Goal: Information Seeking & Learning: Learn about a topic

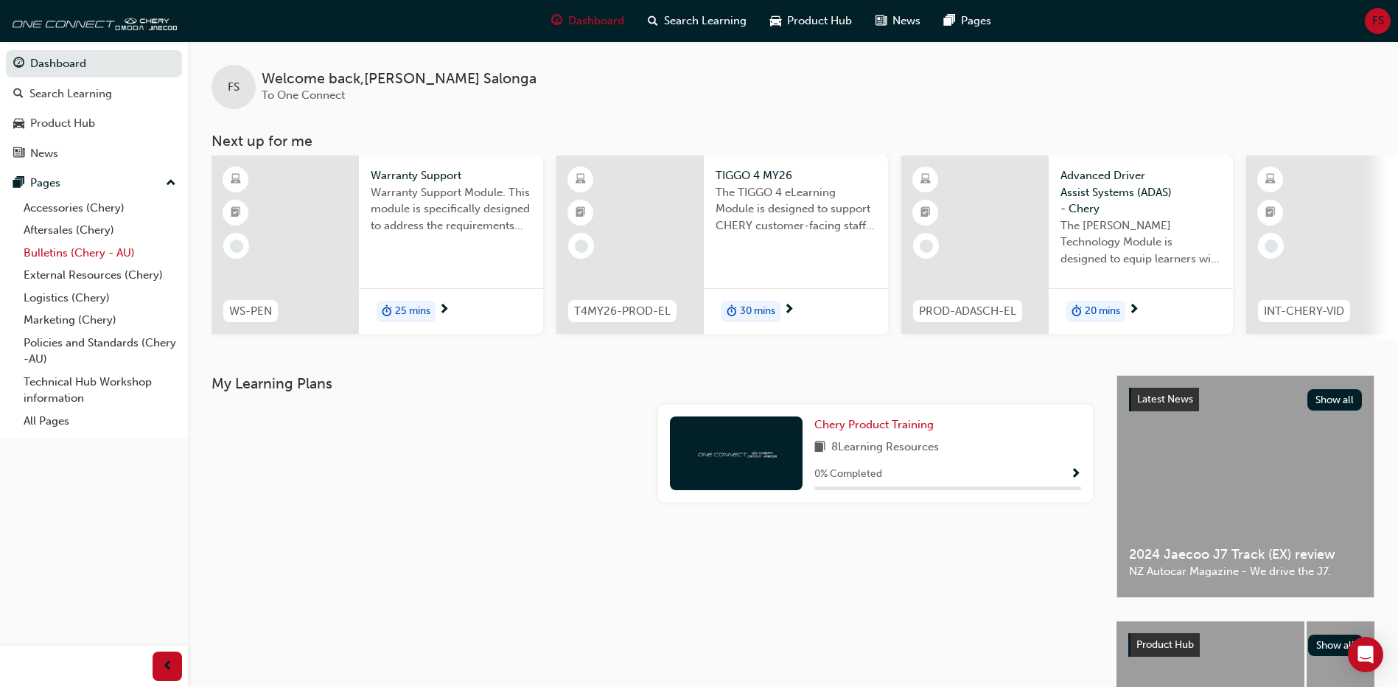
click at [96, 247] on link "Bulletins (Chery - AU)" at bounding box center [100, 253] width 164 height 23
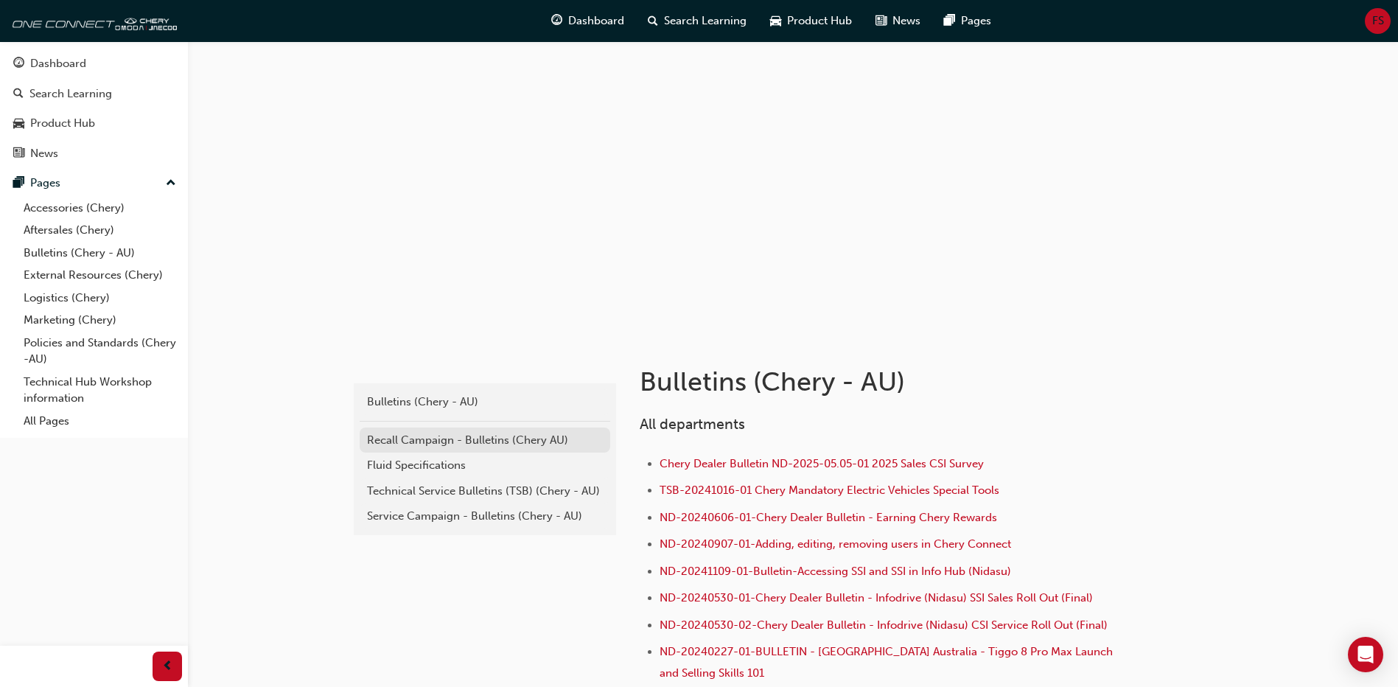
click at [383, 421] on div "Recall Campaign - Bulletins (Chery AU)" at bounding box center [485, 440] width 236 height 17
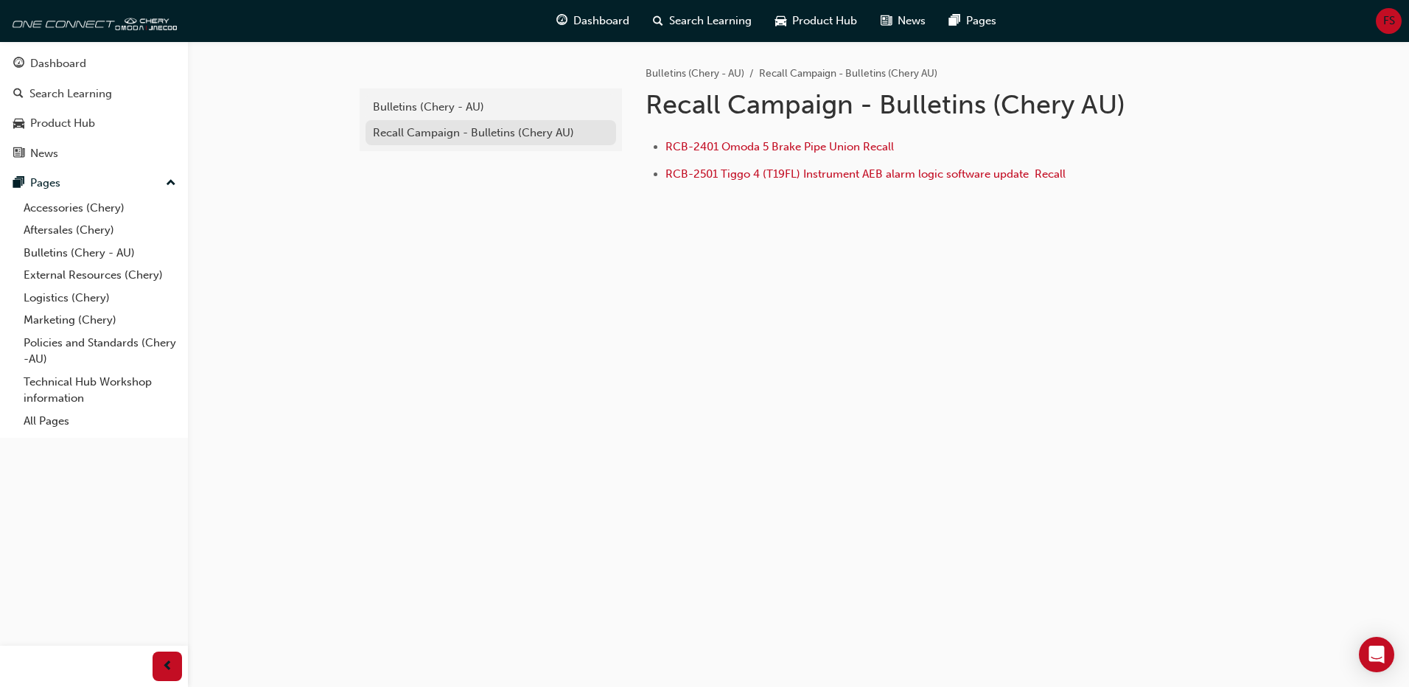
click at [441, 125] on div "Recall Campaign - Bulletins (Chery AU)" at bounding box center [491, 133] width 236 height 17
click at [443, 132] on div "Recall Campaign - Bulletins (Chery AU)" at bounding box center [491, 133] width 236 height 17
click at [435, 100] on div "Bulletins (Chery - AU)" at bounding box center [491, 107] width 236 height 17
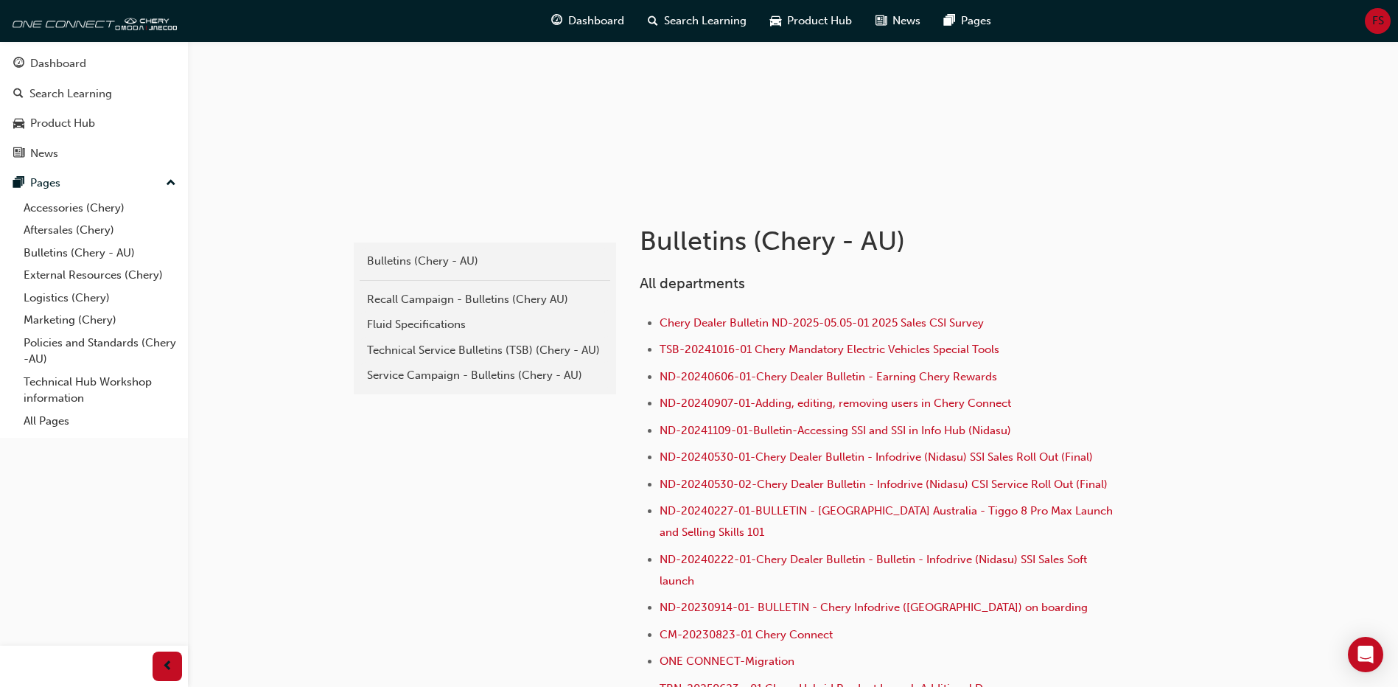
scroll to position [147, 0]
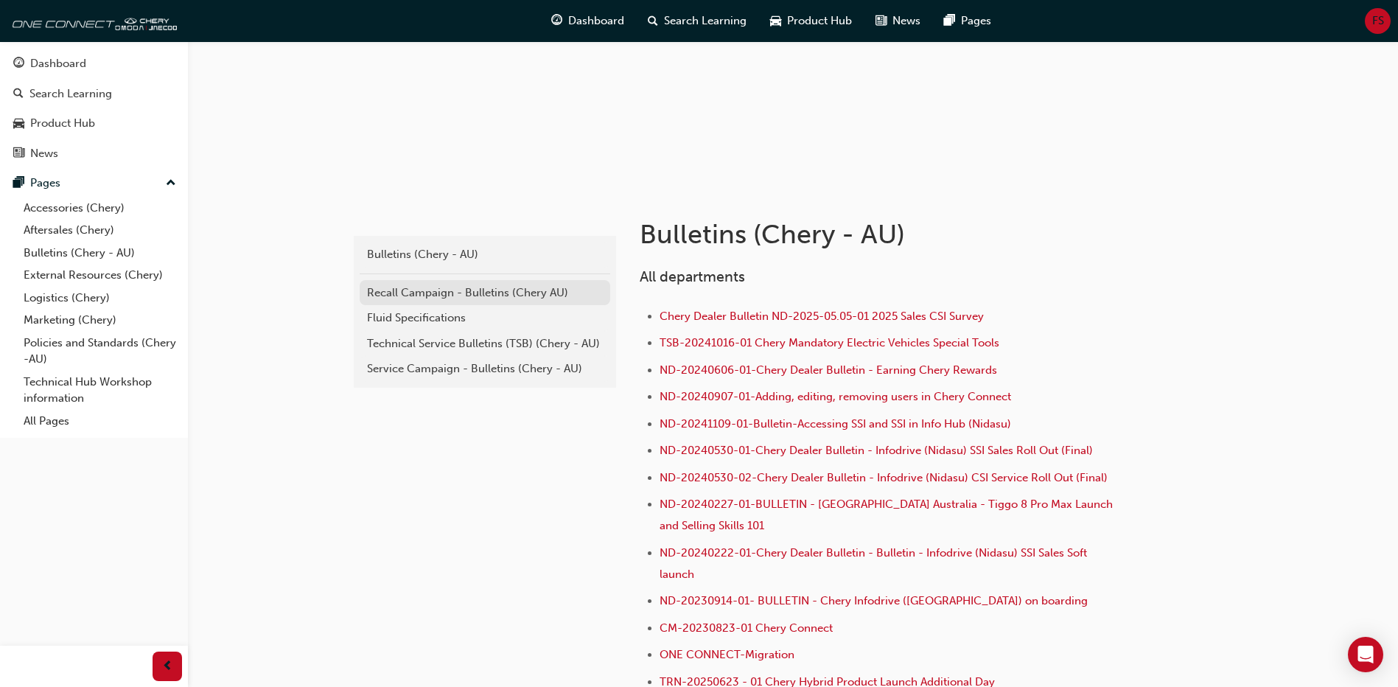
click at [497, 282] on link "Recall Campaign - Bulletins (Chery AU)" at bounding box center [485, 293] width 251 height 26
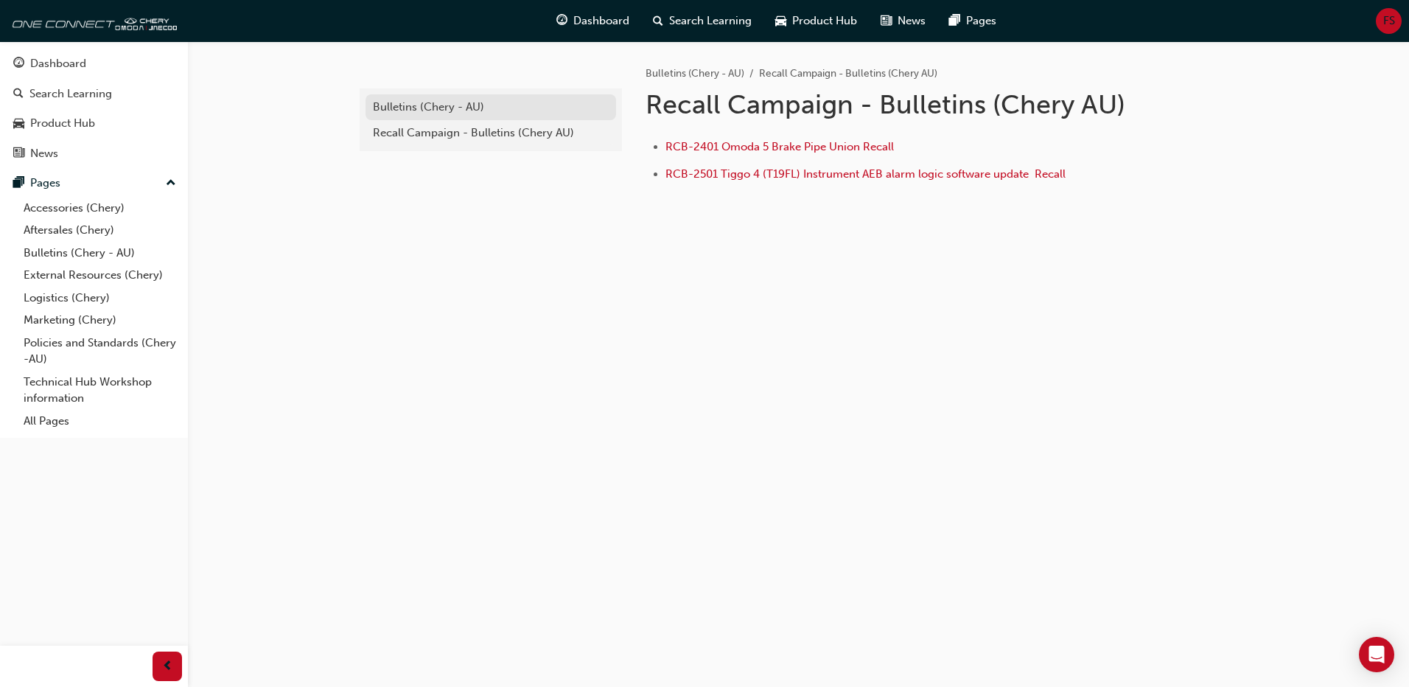
click at [403, 119] on link "Bulletins (Chery - AU)" at bounding box center [490, 107] width 251 height 26
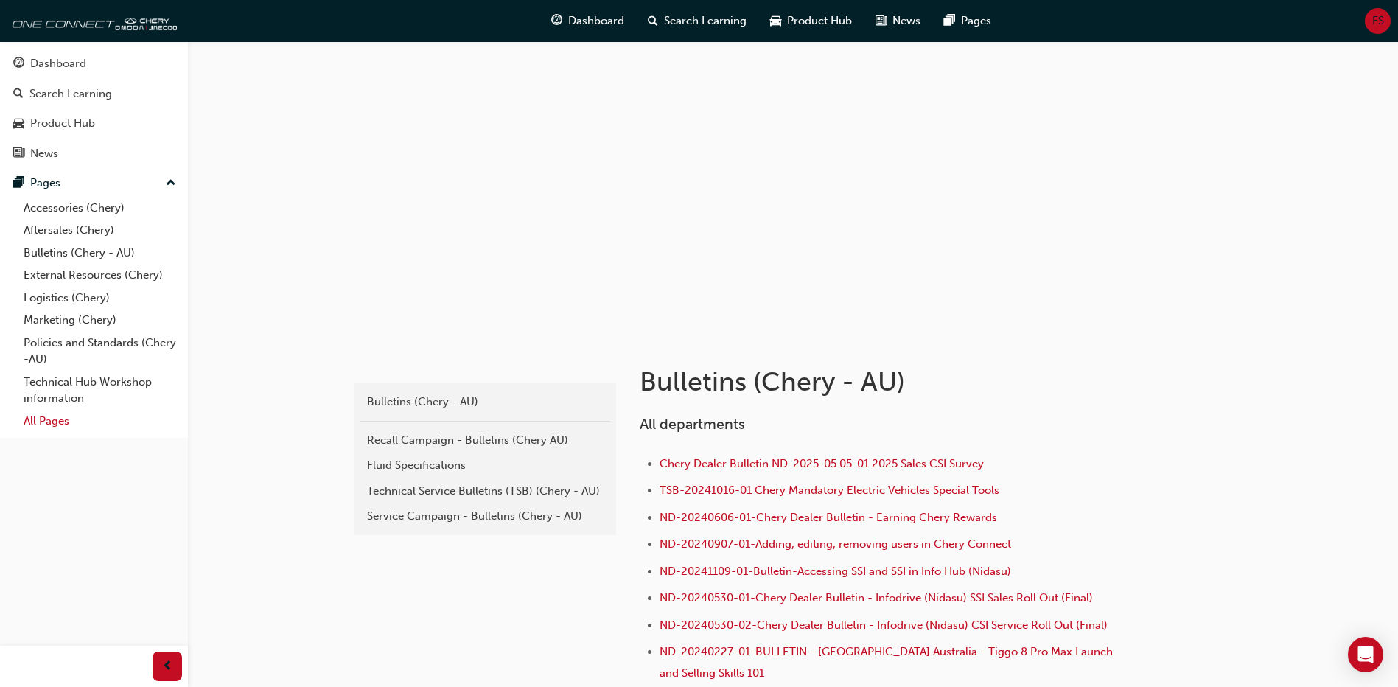
click at [46, 421] on link "All Pages" at bounding box center [100, 421] width 164 height 23
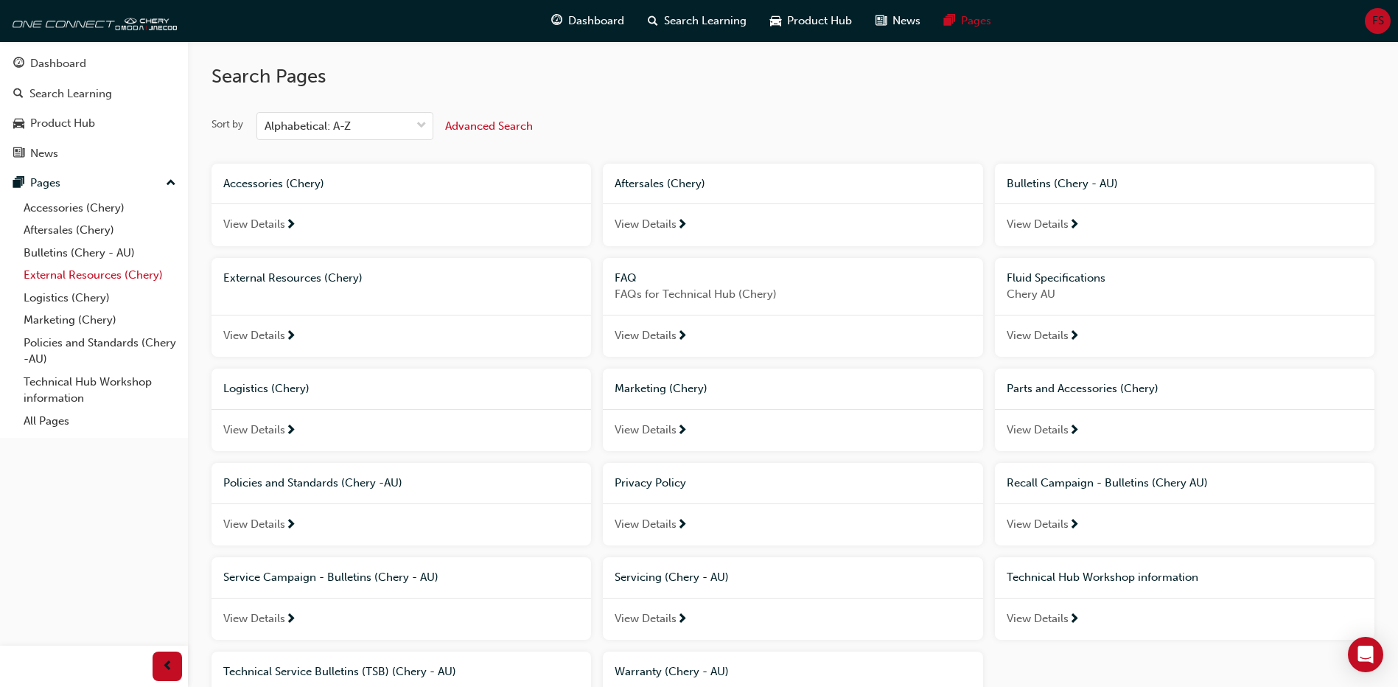
click at [63, 279] on link "External Resources (Chery)" at bounding box center [100, 275] width 164 height 23
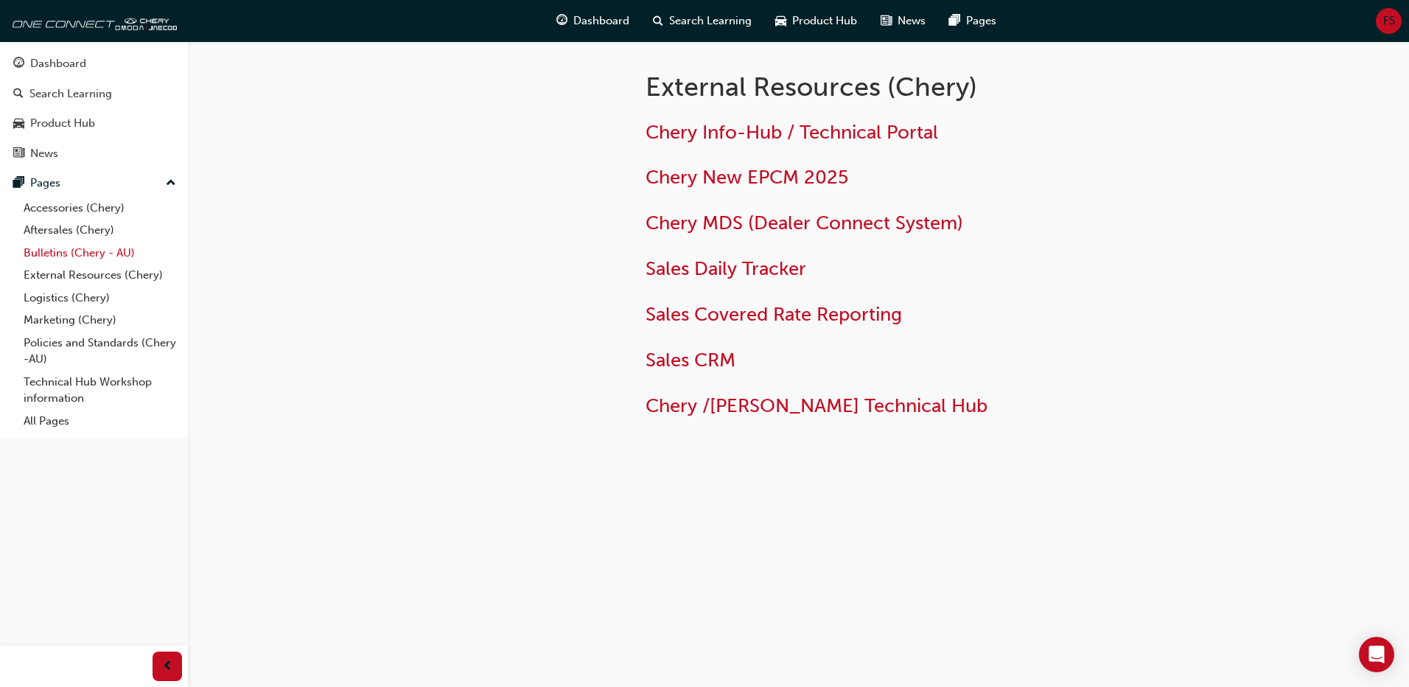
click at [44, 252] on link "Bulletins (Chery - AU)" at bounding box center [100, 253] width 164 height 23
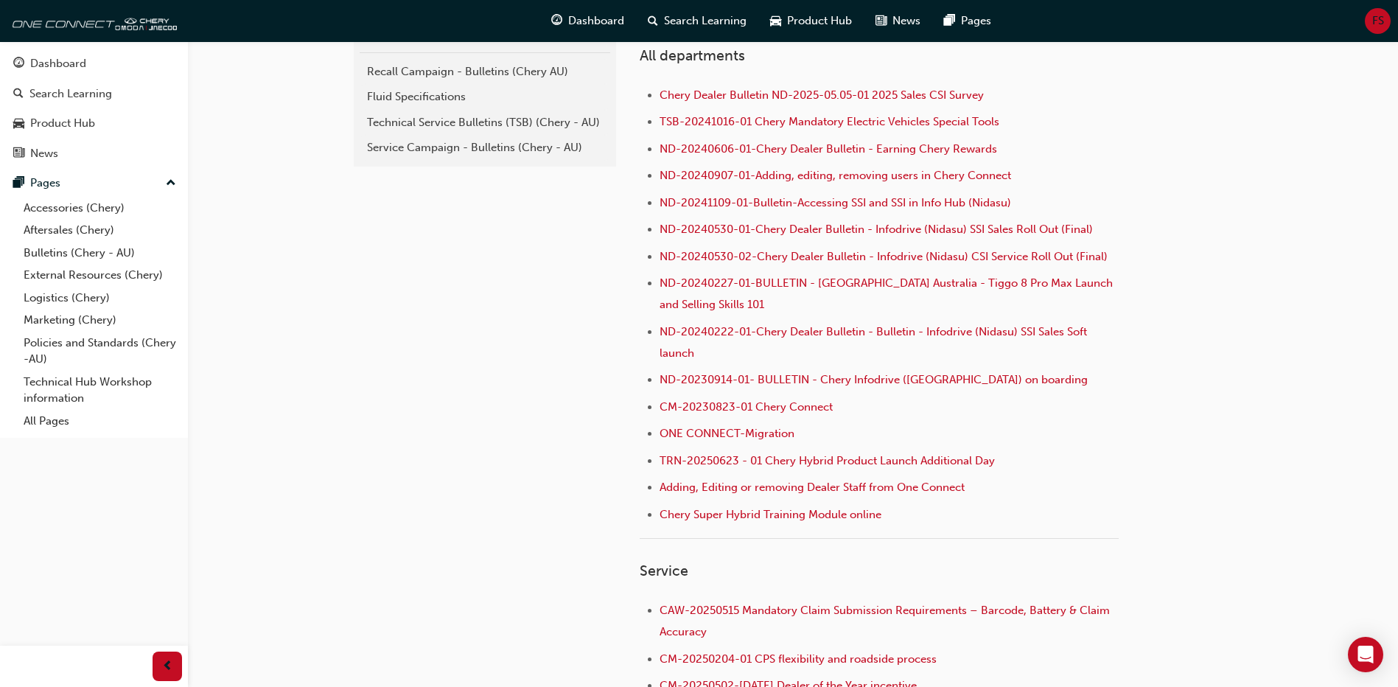
scroll to position [295, 0]
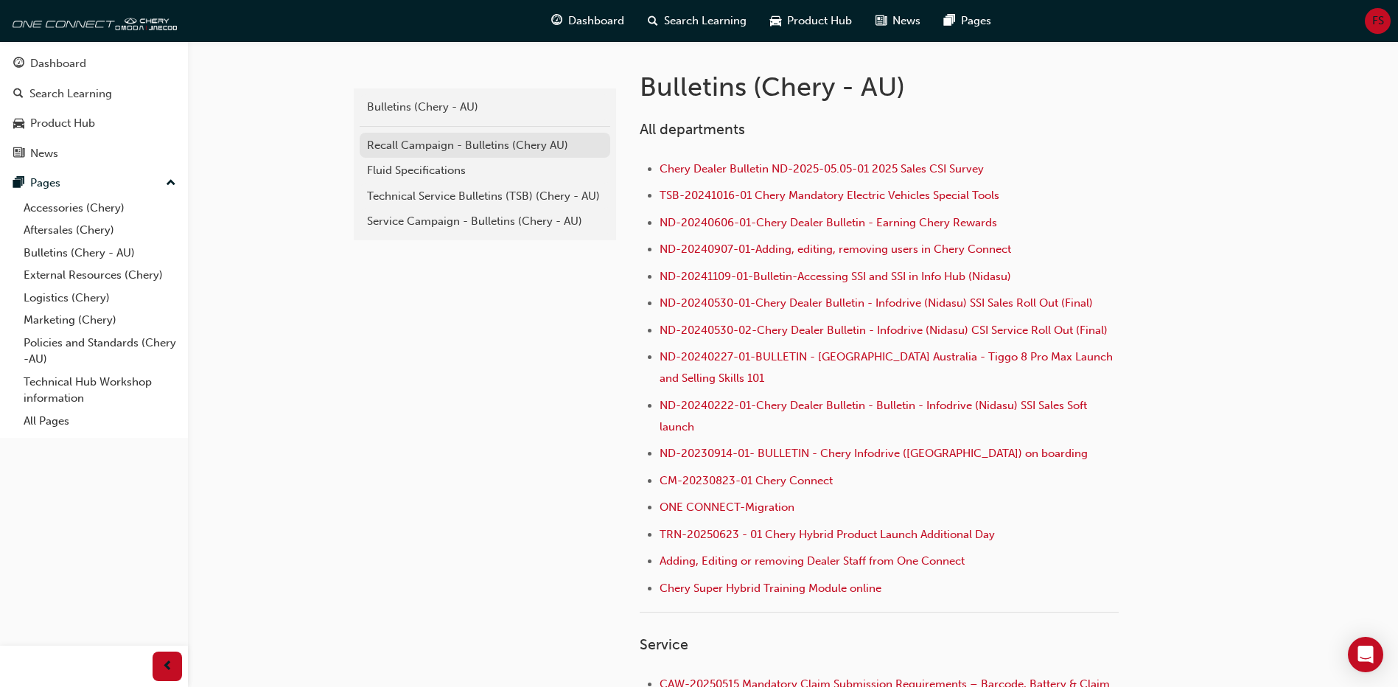
click at [430, 143] on div "Recall Campaign - Bulletins (Chery AU)" at bounding box center [485, 145] width 236 height 17
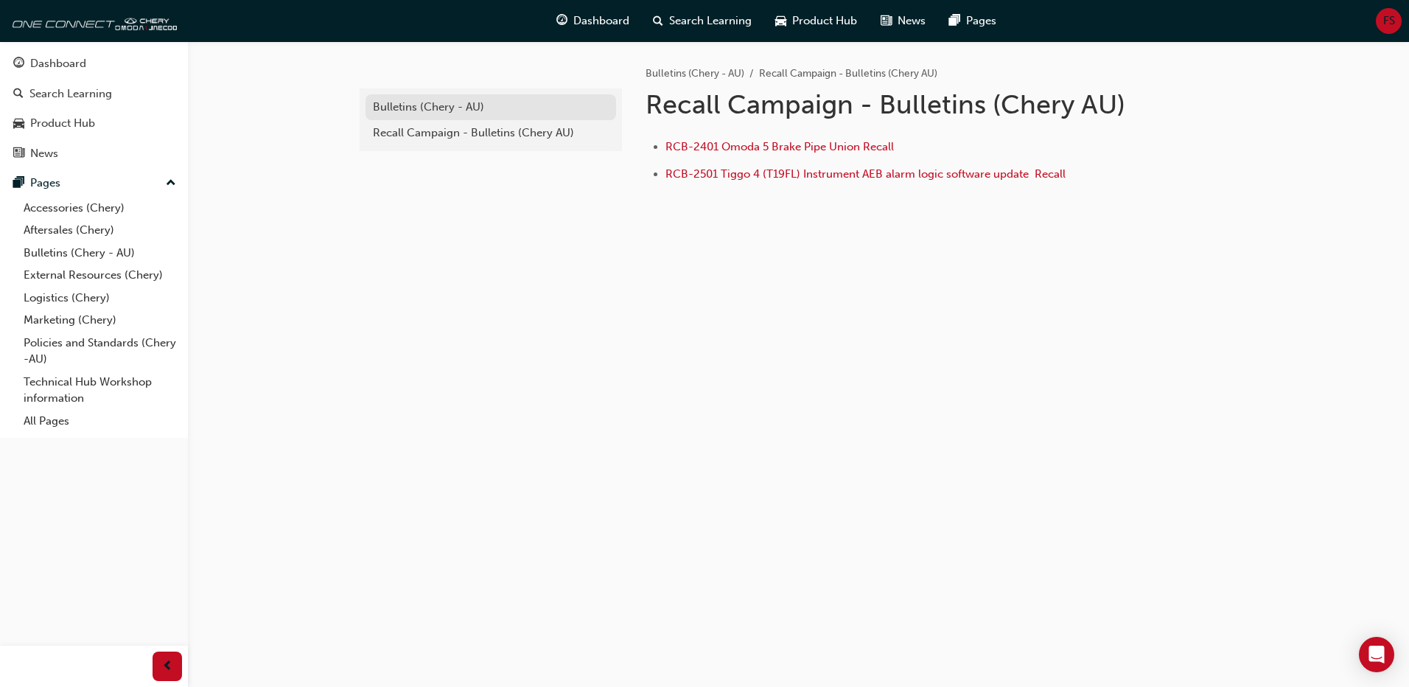
click at [410, 103] on div "Bulletins (Chery - AU)" at bounding box center [491, 107] width 236 height 17
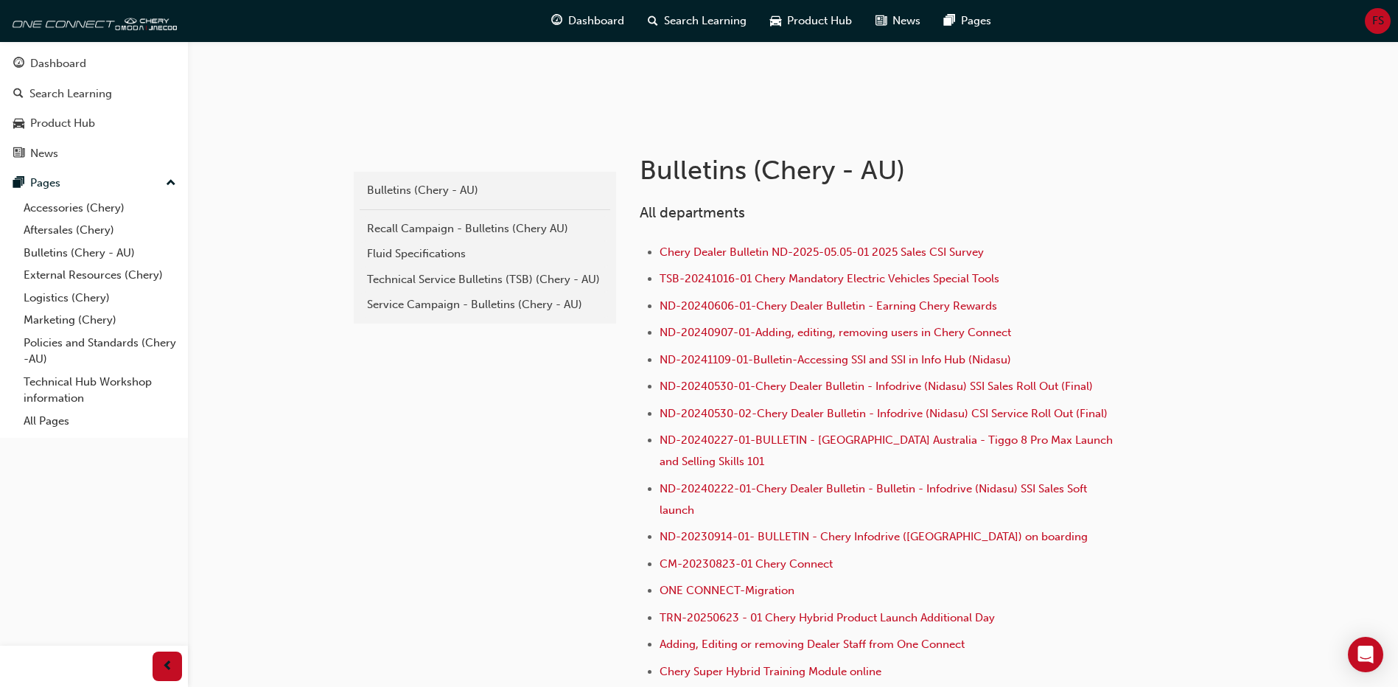
scroll to position [221, 0]
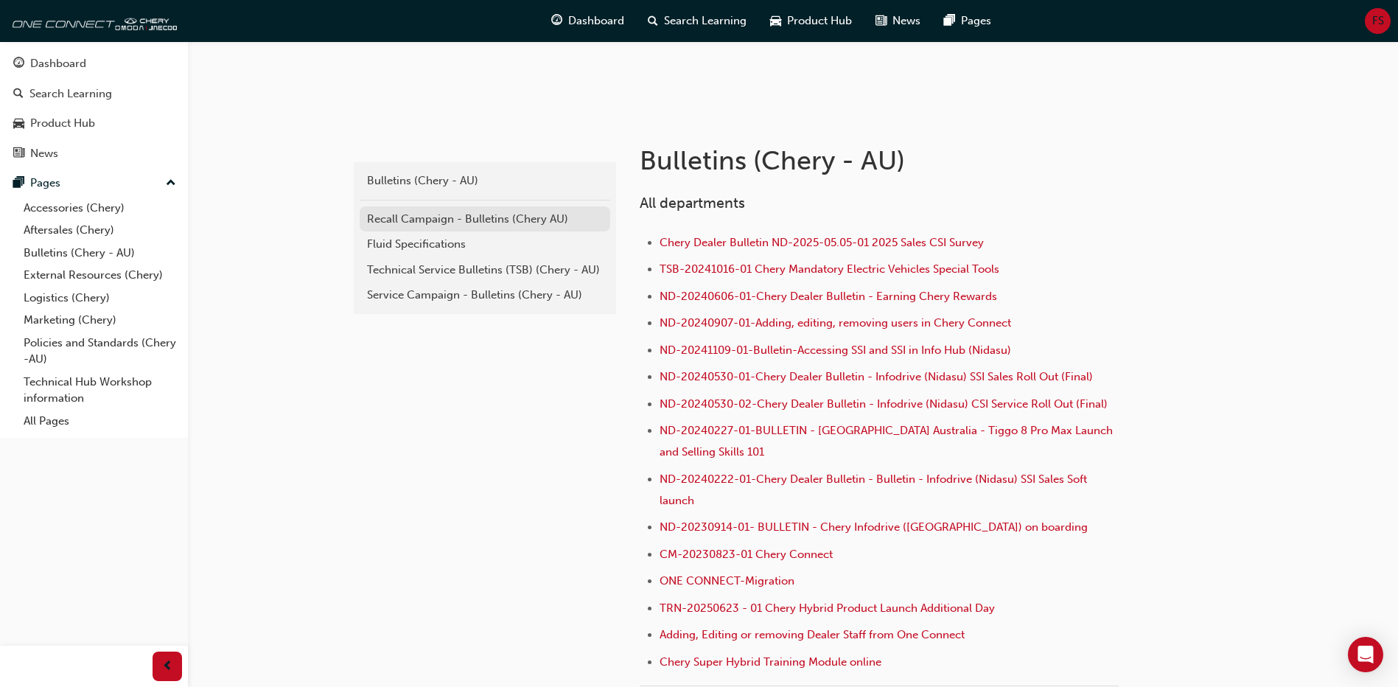
click at [419, 231] on link "Recall Campaign - Bulletins (Chery AU)" at bounding box center [485, 219] width 251 height 26
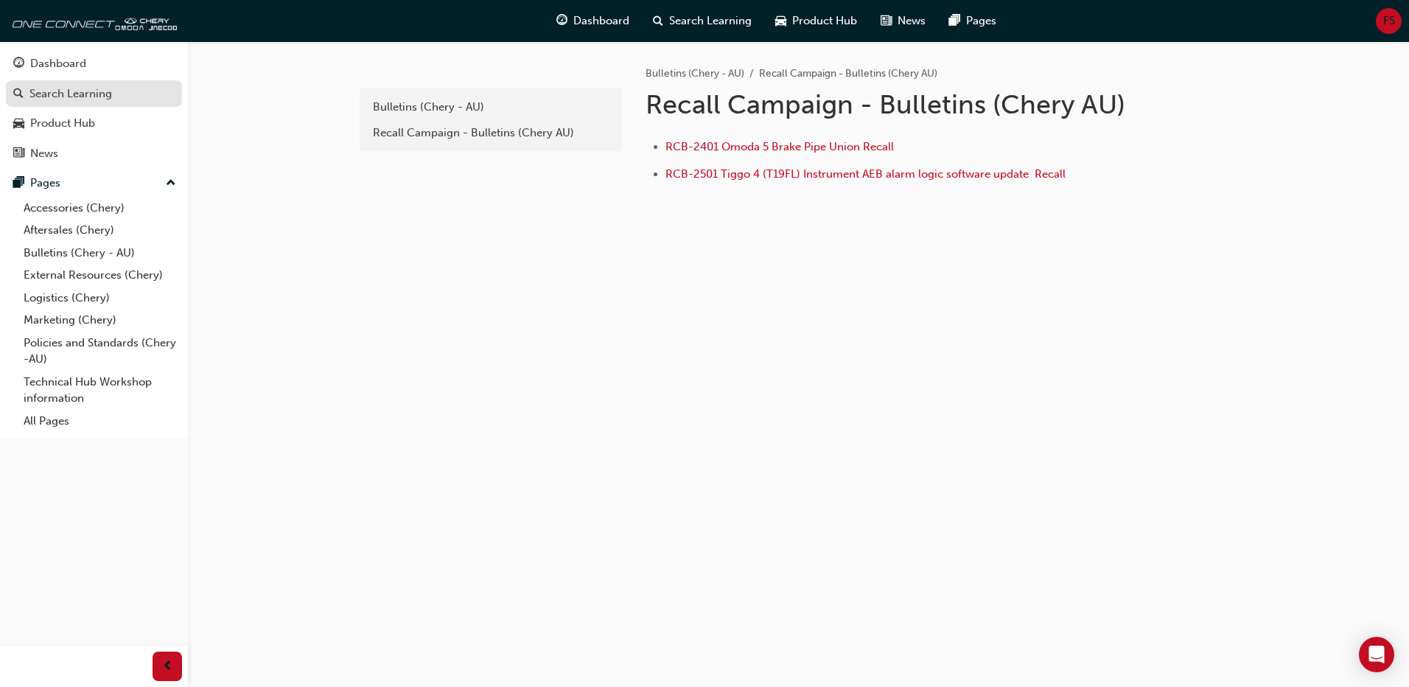
click at [40, 89] on div "Search Learning" at bounding box center [70, 93] width 83 height 17
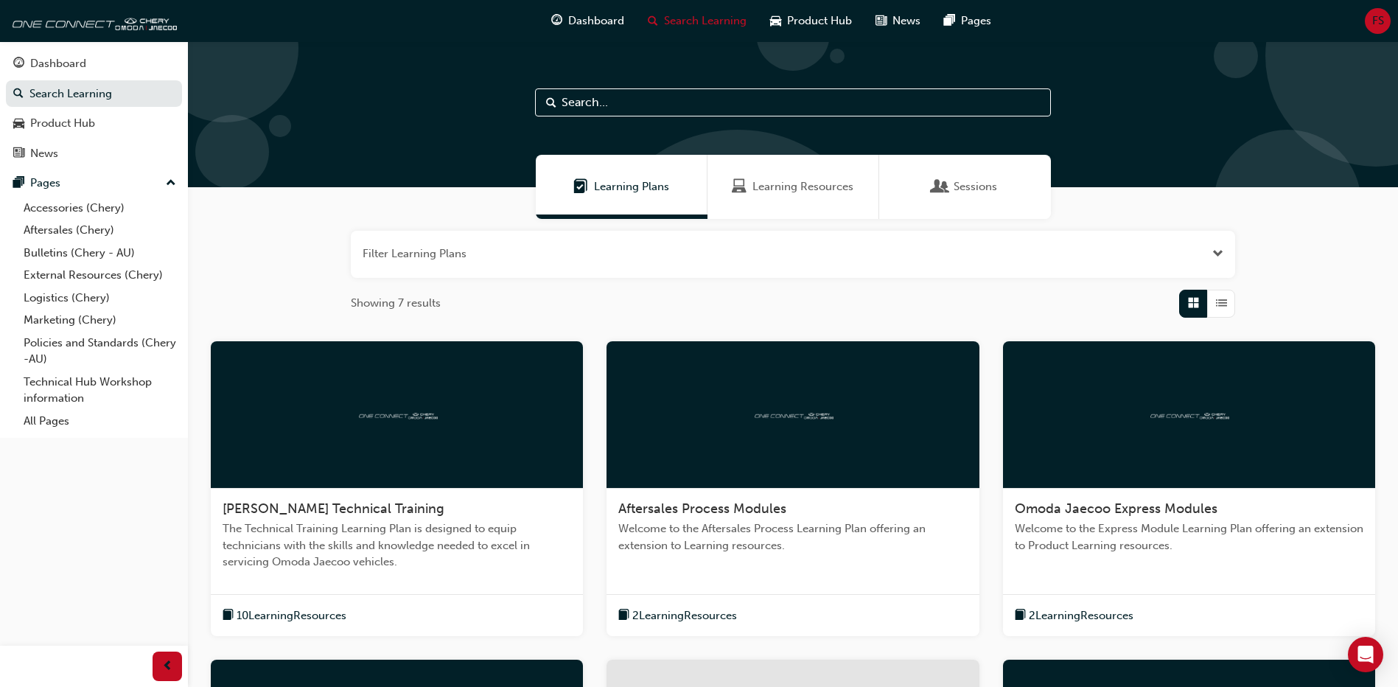
click at [813, 105] on input "text" at bounding box center [793, 102] width 516 height 28
paste input "CASS-20250811-0"
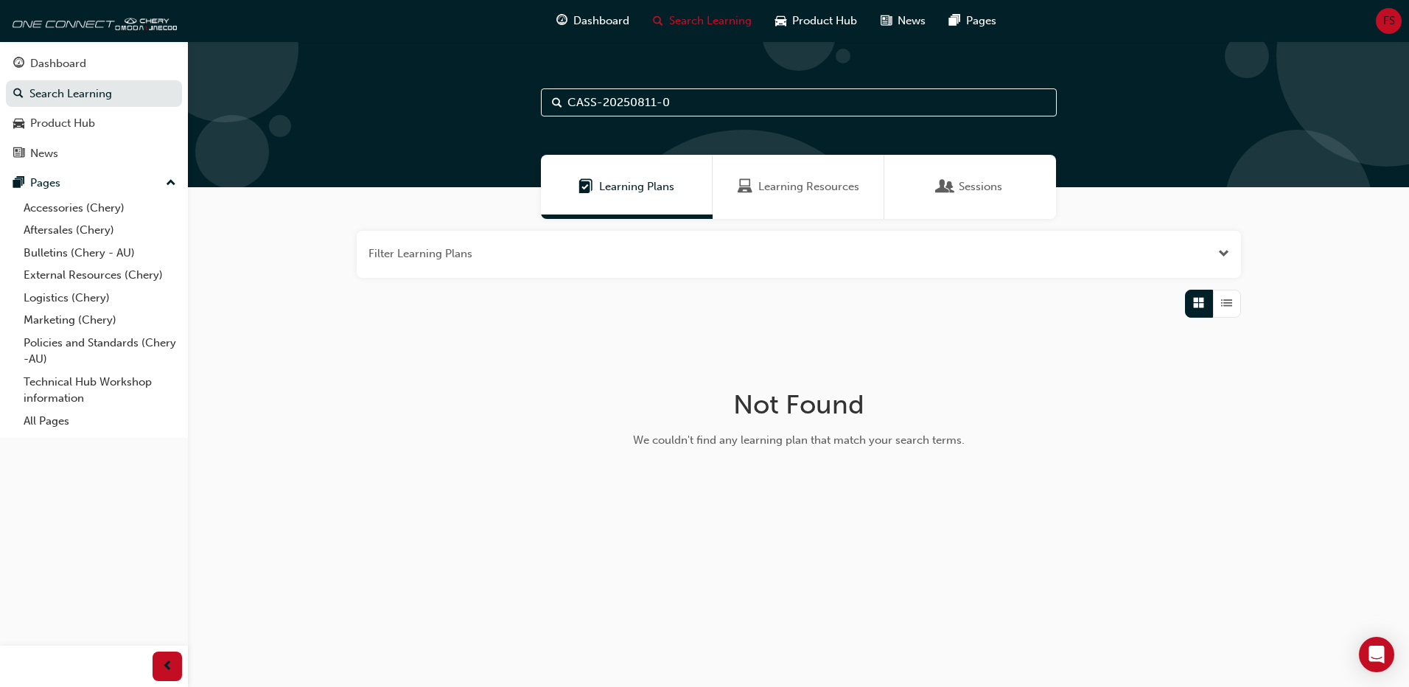
type input "CASS-20250811-0"
